Goal: Information Seeking & Learning: Learn about a topic

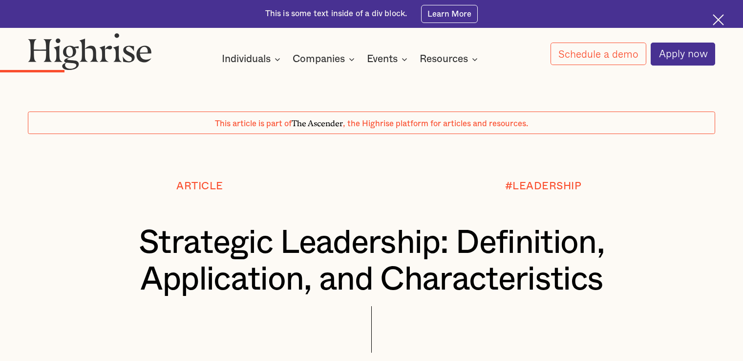
scroll to position [1800, 0]
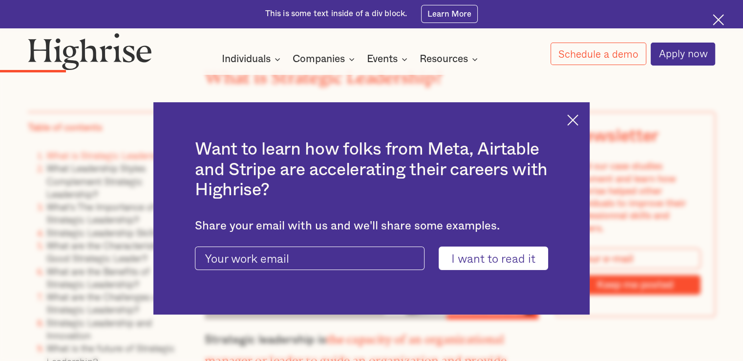
click at [579, 118] on img at bounding box center [573, 119] width 11 height 11
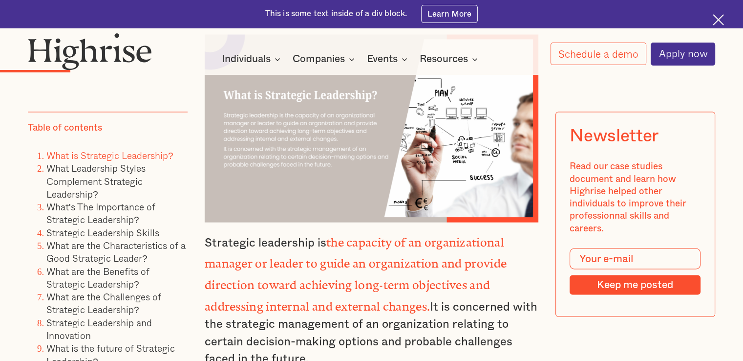
scroll to position [1916, 0]
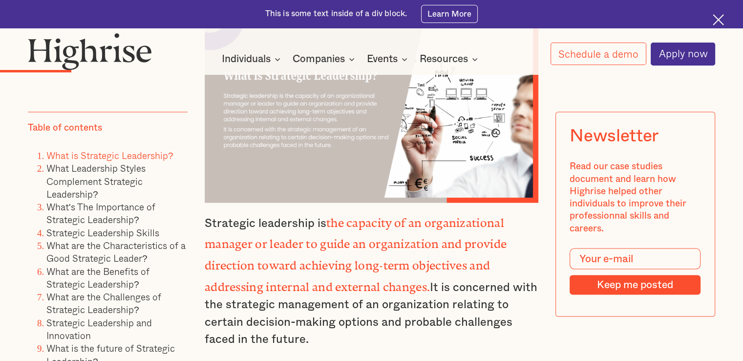
click at [205, 233] on p "Strategic leadership is the capacity of an organizational manager or leader to …" at bounding box center [372, 279] width 334 height 137
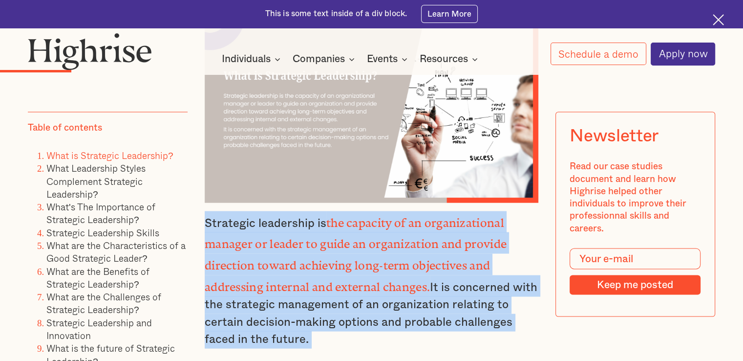
click at [306, 341] on p "Strategic leadership is the capacity of an organizational manager or leader to …" at bounding box center [372, 279] width 334 height 137
copy p "Strategic leadership is the capacity of an organizational manager or leader to …"
